Goal: Information Seeking & Learning: Learn about a topic

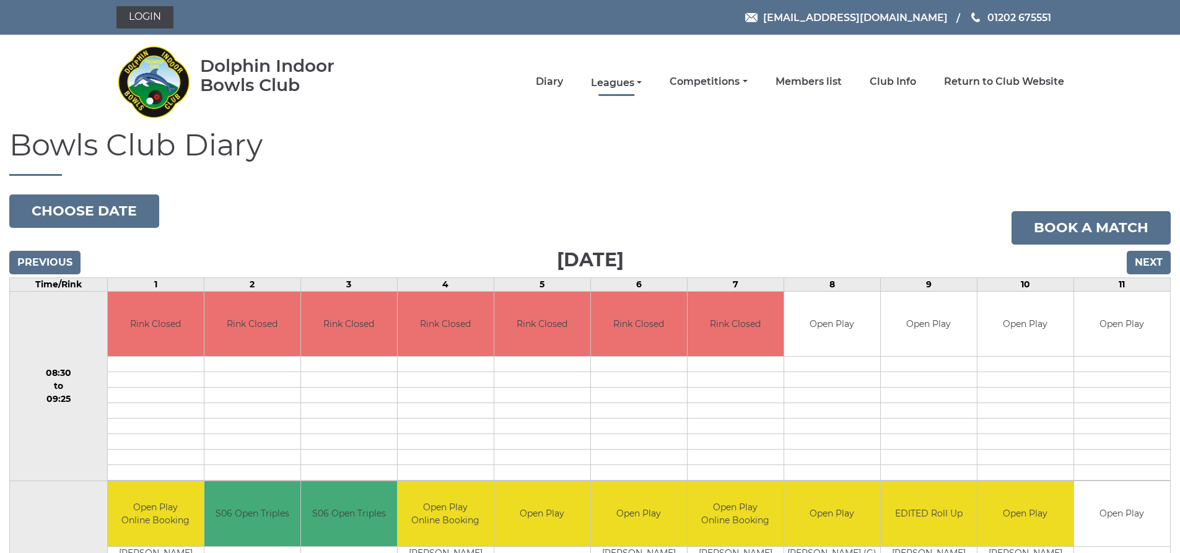
click at [621, 81] on link "Leagues" at bounding box center [616, 83] width 51 height 14
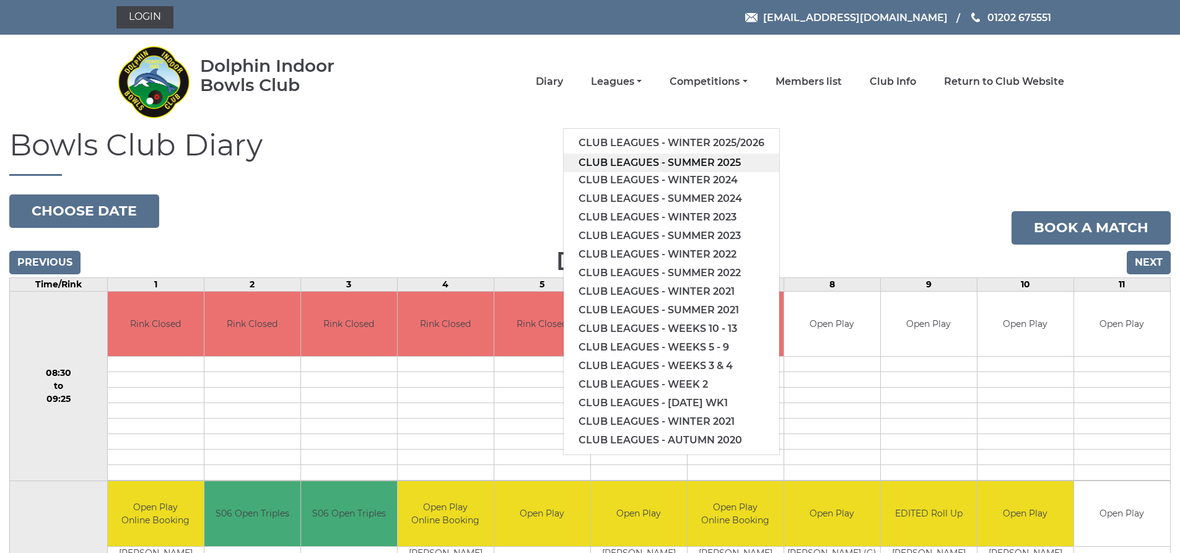
click at [641, 165] on link "Club leagues - Summer 2025" at bounding box center [672, 163] width 216 height 19
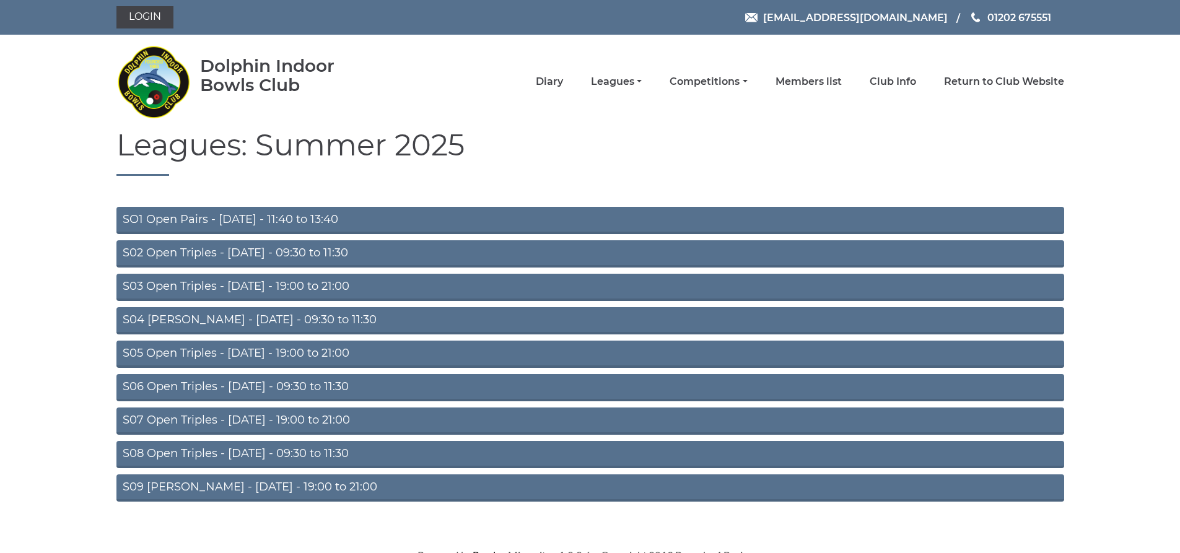
click at [353, 353] on link "S05 Open Triples - Wednesday - 19:00 to 21:00" at bounding box center [590, 354] width 948 height 27
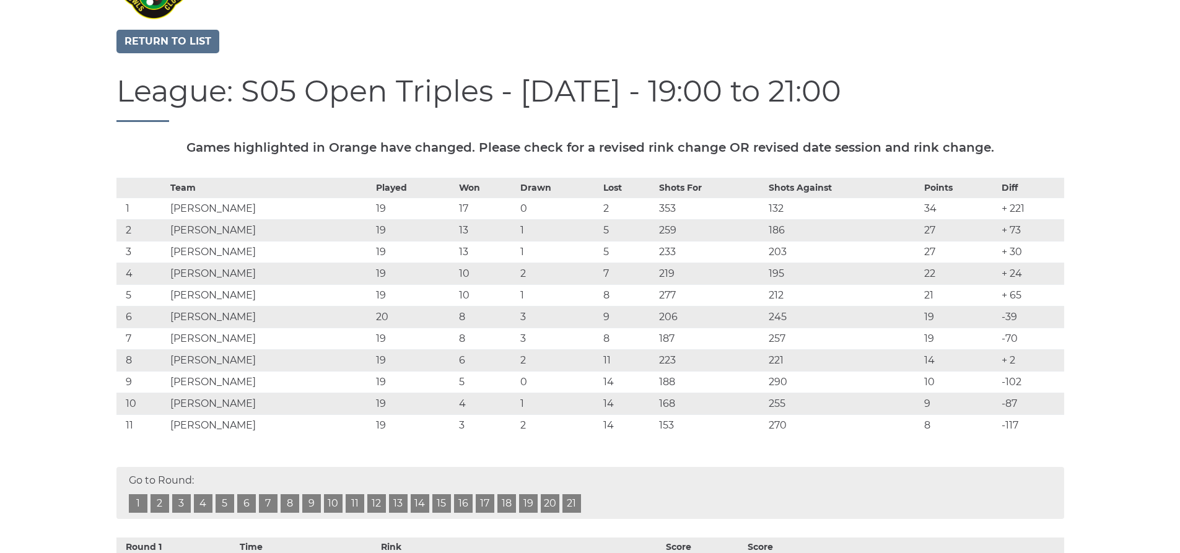
scroll to position [124, 0]
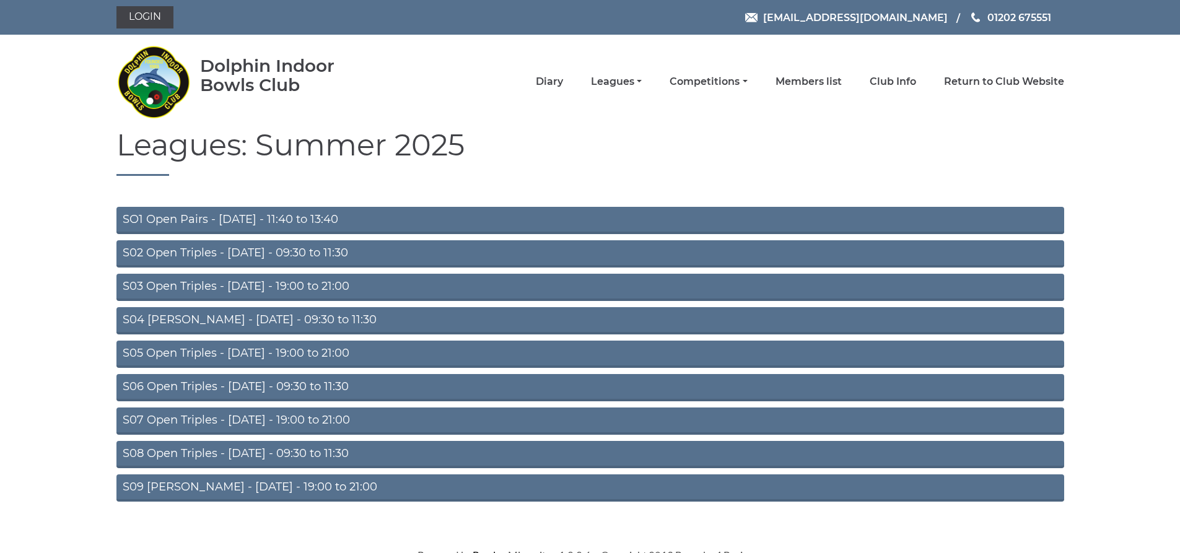
click at [327, 452] on link "S08 Open Triples - Friday - 09:30 to 11:30" at bounding box center [590, 454] width 948 height 27
